Goal: Contribute content: Add original content to the website for others to see

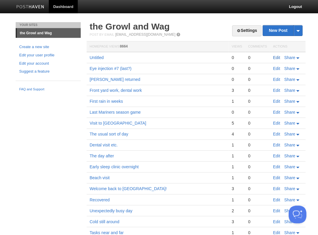
click at [278, 57] on link "Edit" at bounding box center [276, 57] width 7 height 5
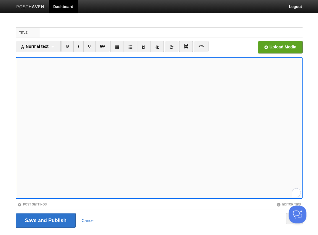
scroll to position [1, 0]
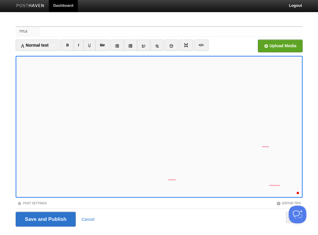
scroll to position [4, 0]
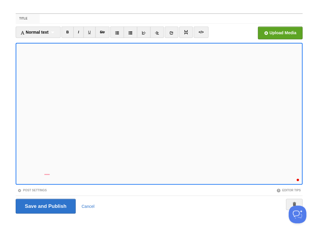
scroll to position [71, 0]
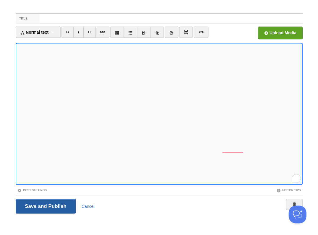
click at [45, 206] on input "Save and Publish" at bounding box center [46, 206] width 60 height 15
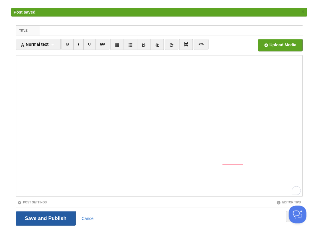
scroll to position [100, 0]
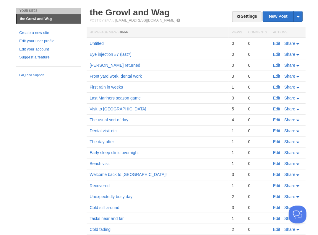
scroll to position [14, 0]
click at [274, 43] on link "Edit" at bounding box center [276, 43] width 7 height 5
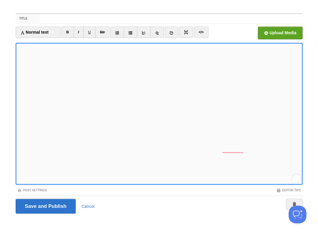
scroll to position [88, 0]
click at [295, 178] on div "1" at bounding box center [296, 178] width 6 height 6
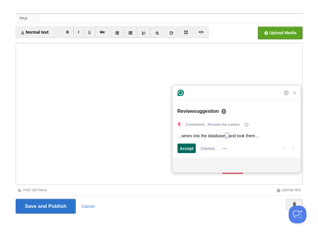
click at [185, 148] on span "Accept" at bounding box center [187, 148] width 14 height 6
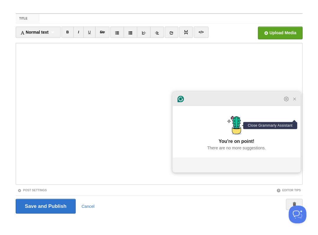
click at [294, 101] on icon "Close Grammarly Assistant" at bounding box center [294, 99] width 5 height 5
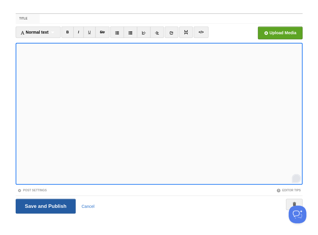
click at [45, 206] on input "Save and Publish" at bounding box center [46, 206] width 60 height 15
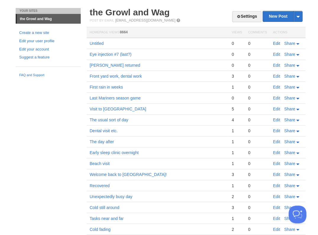
click at [277, 43] on link "Edit" at bounding box center [276, 43] width 7 height 5
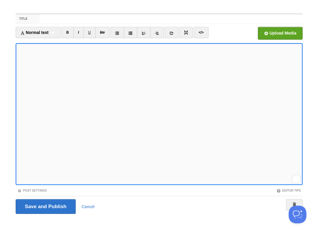
scroll to position [88, 0]
